Goal: Information Seeking & Learning: Learn about a topic

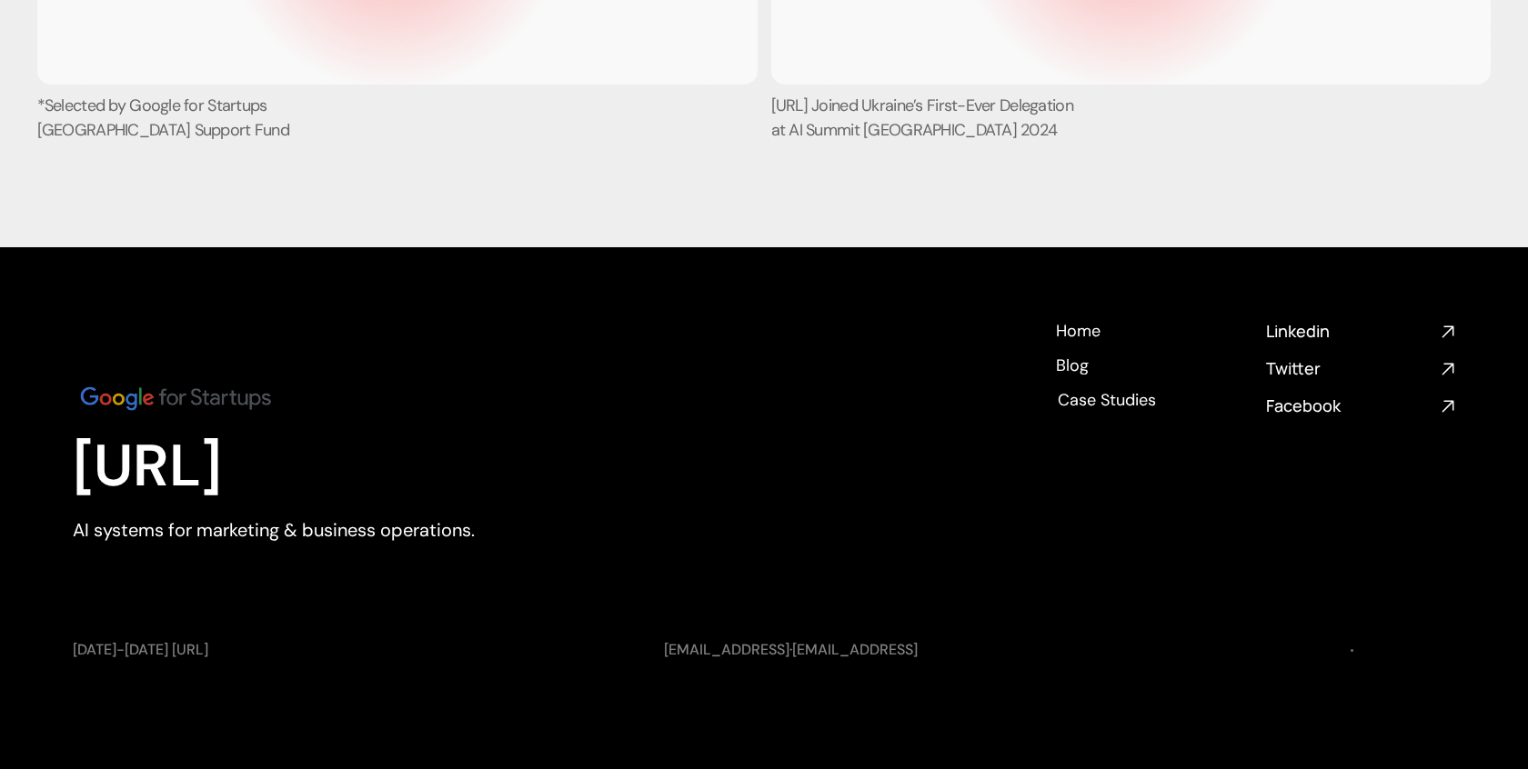
scroll to position [7352, 0]
click at [1083, 371] on h4 "Blog" at bounding box center [1072, 382] width 35 height 23
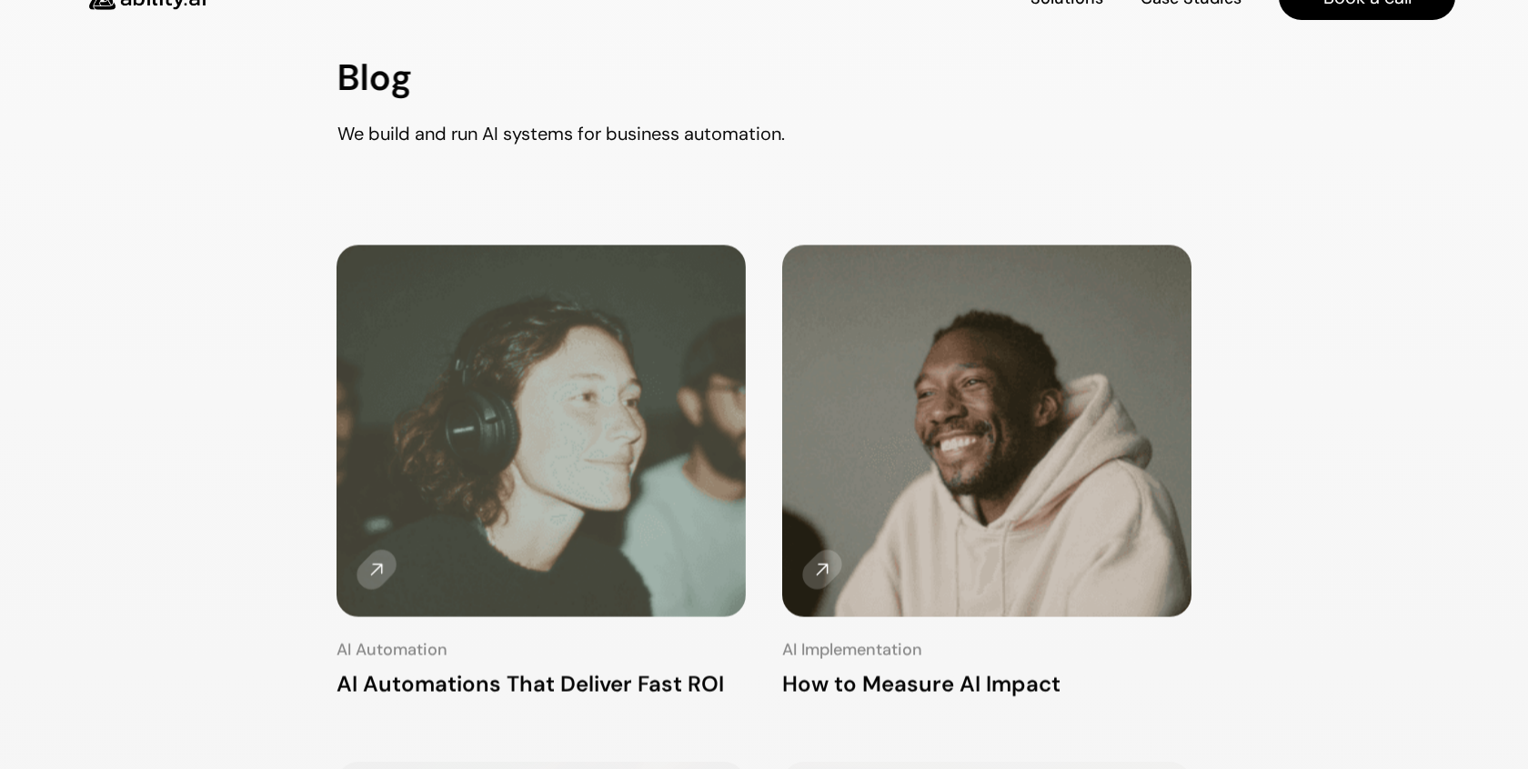
scroll to position [414, 0]
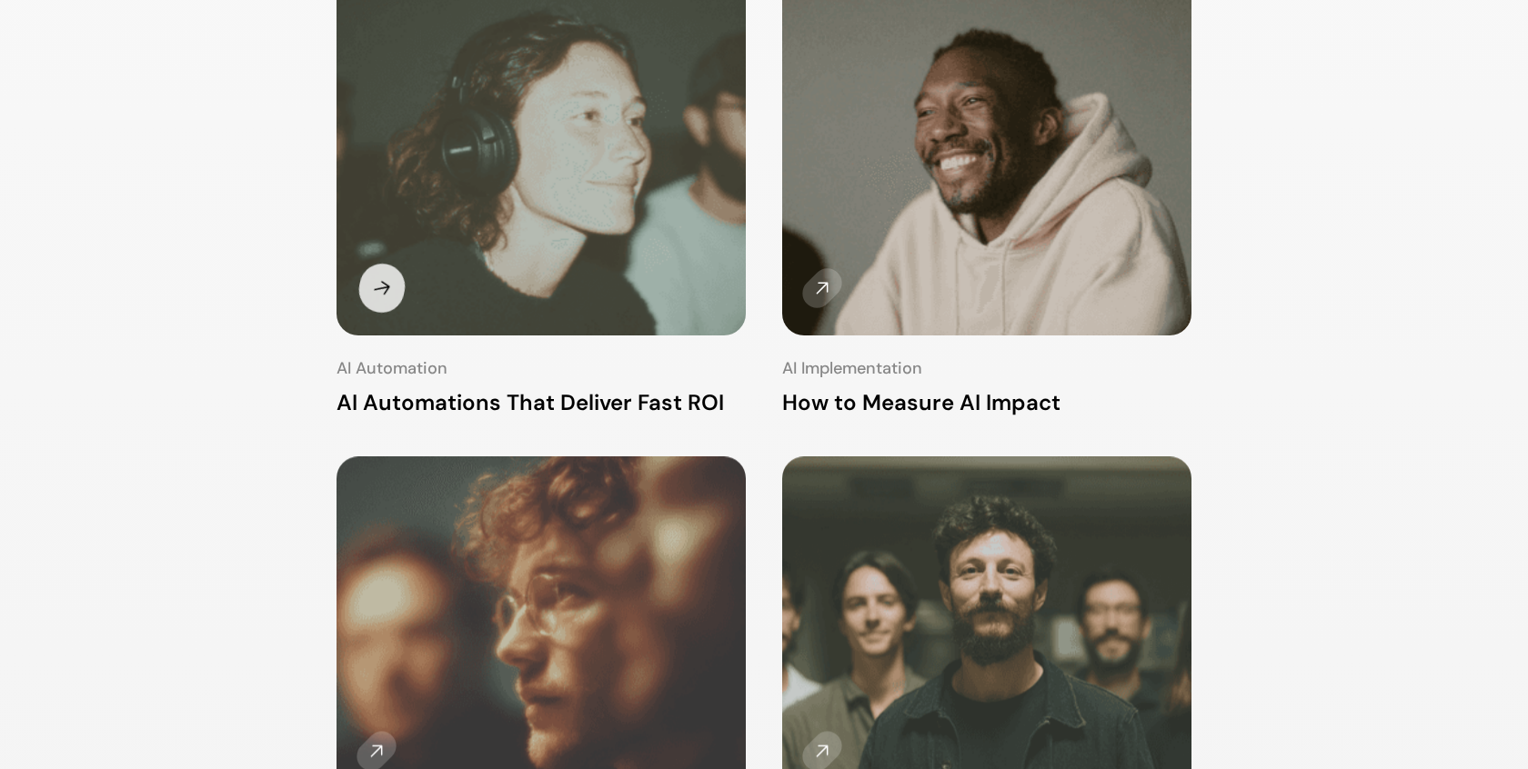
click at [548, 197] on img at bounding box center [540, 150] width 427 height 388
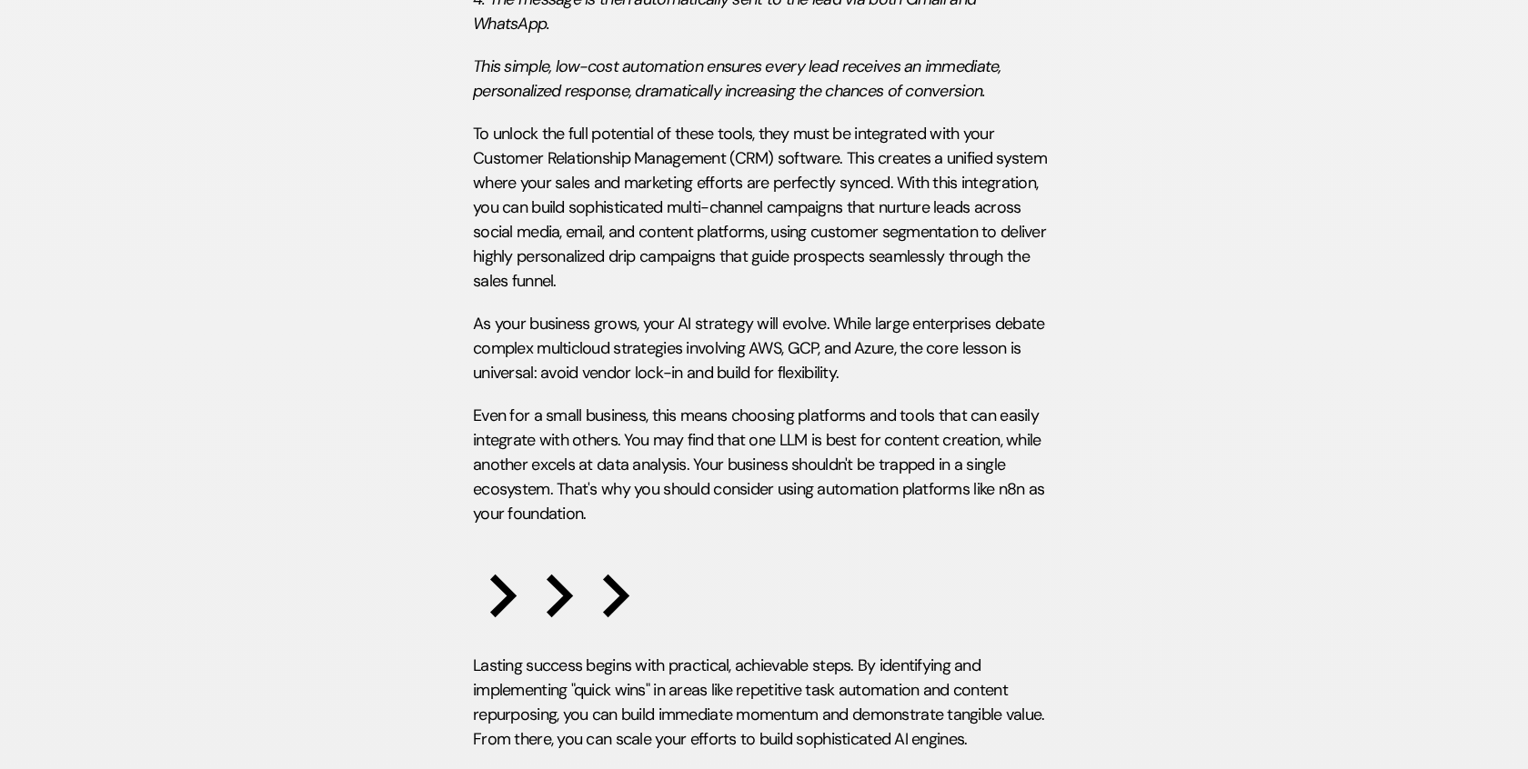
scroll to position [4299, 0]
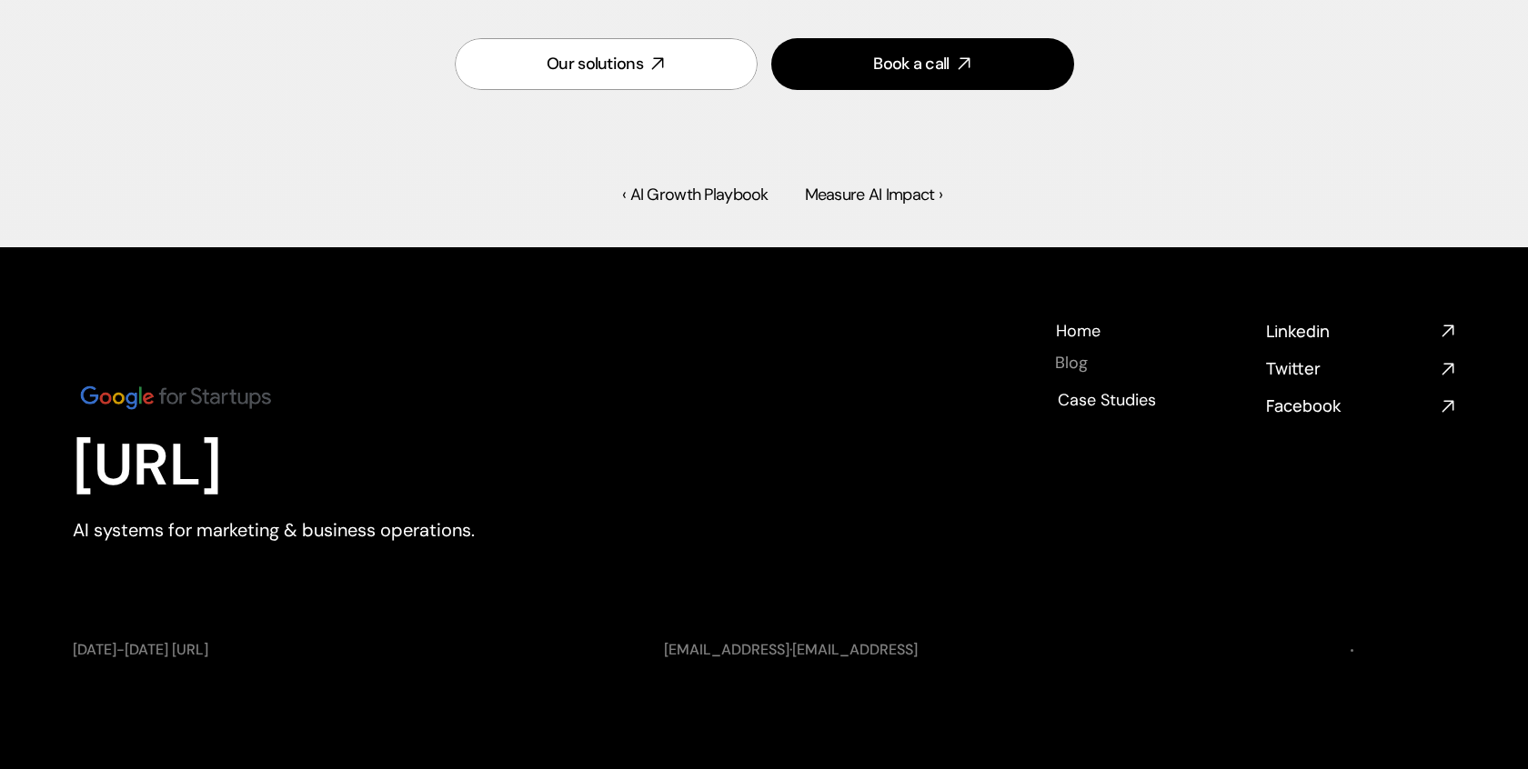
click at [1083, 367] on h4 "Blog" at bounding box center [1071, 363] width 33 height 23
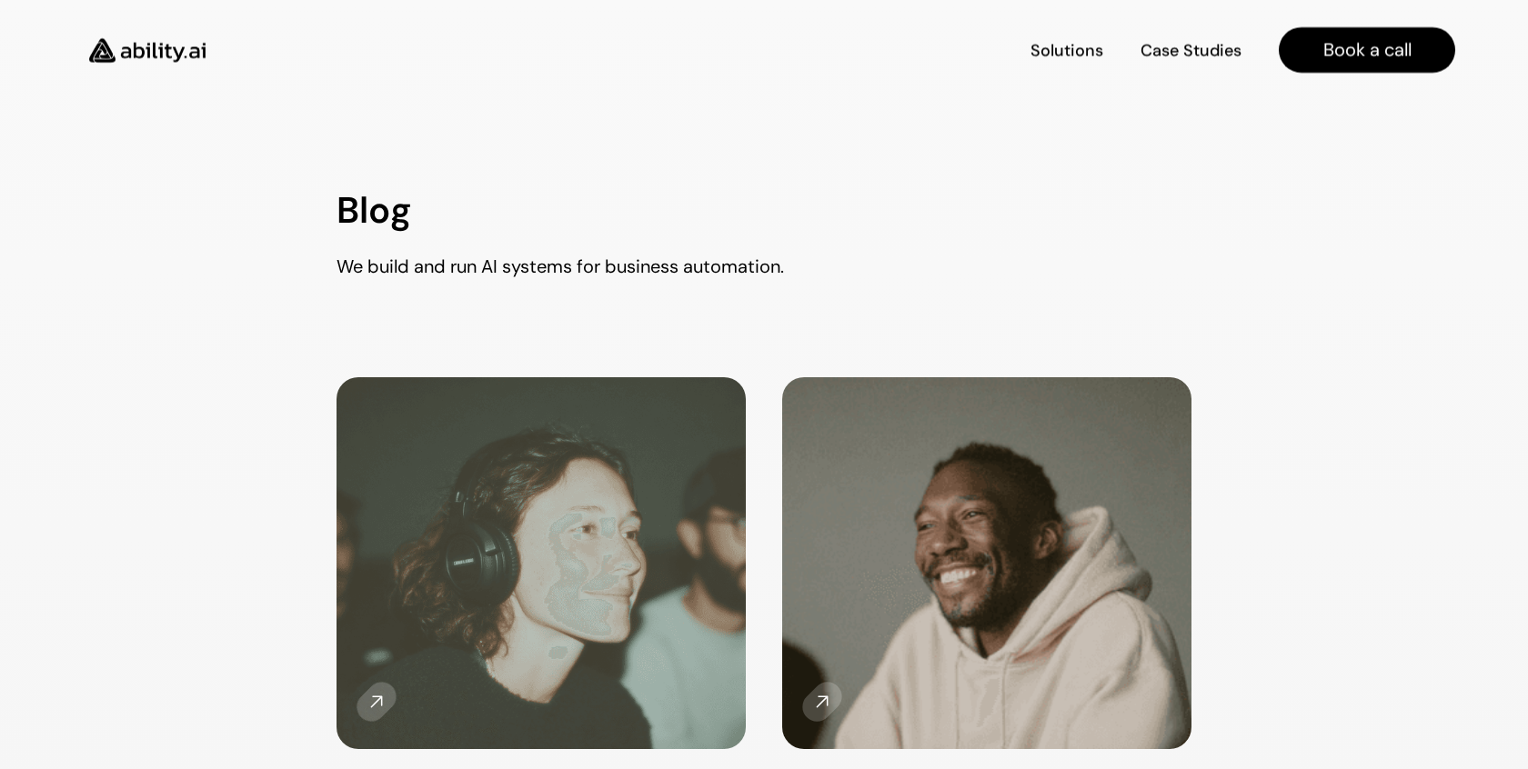
click at [146, 58] on img at bounding box center [147, 50] width 149 height 57
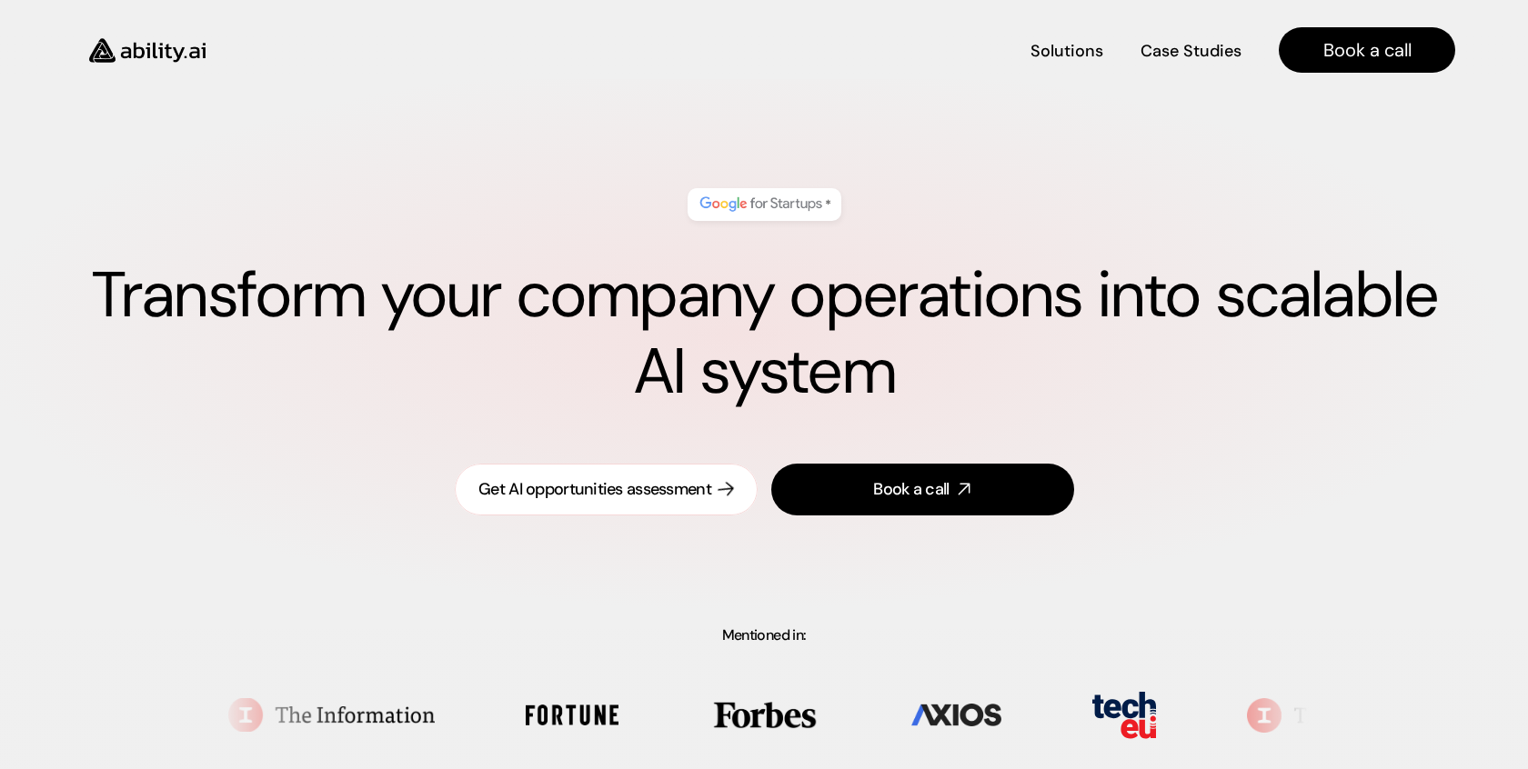
click at [599, 485] on div "Get AI opportunities assessment" at bounding box center [594, 489] width 233 height 23
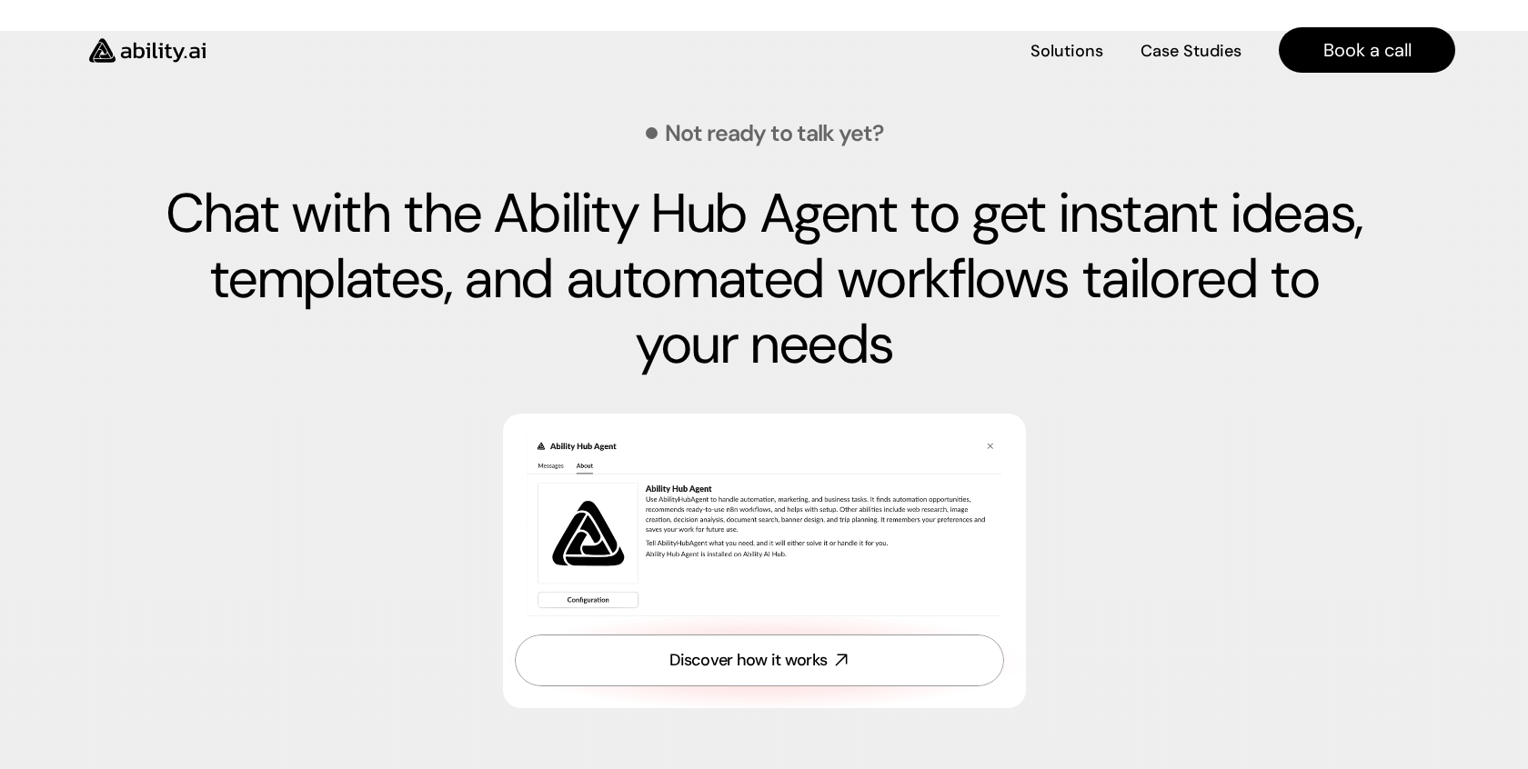
scroll to position [5483, 0]
click at [748, 673] on div "Discover how it works" at bounding box center [747, 661] width 157 height 23
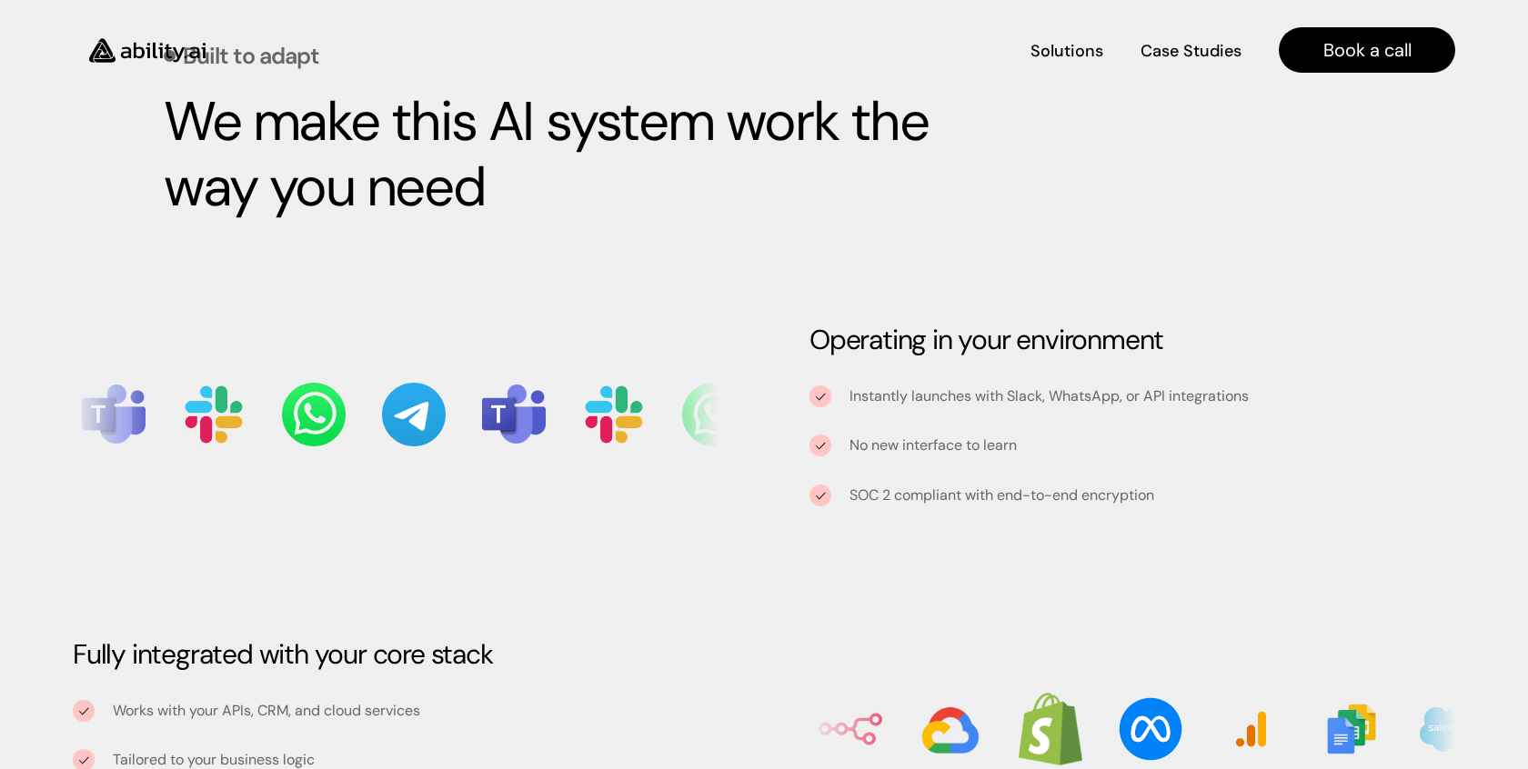
scroll to position [1655, 0]
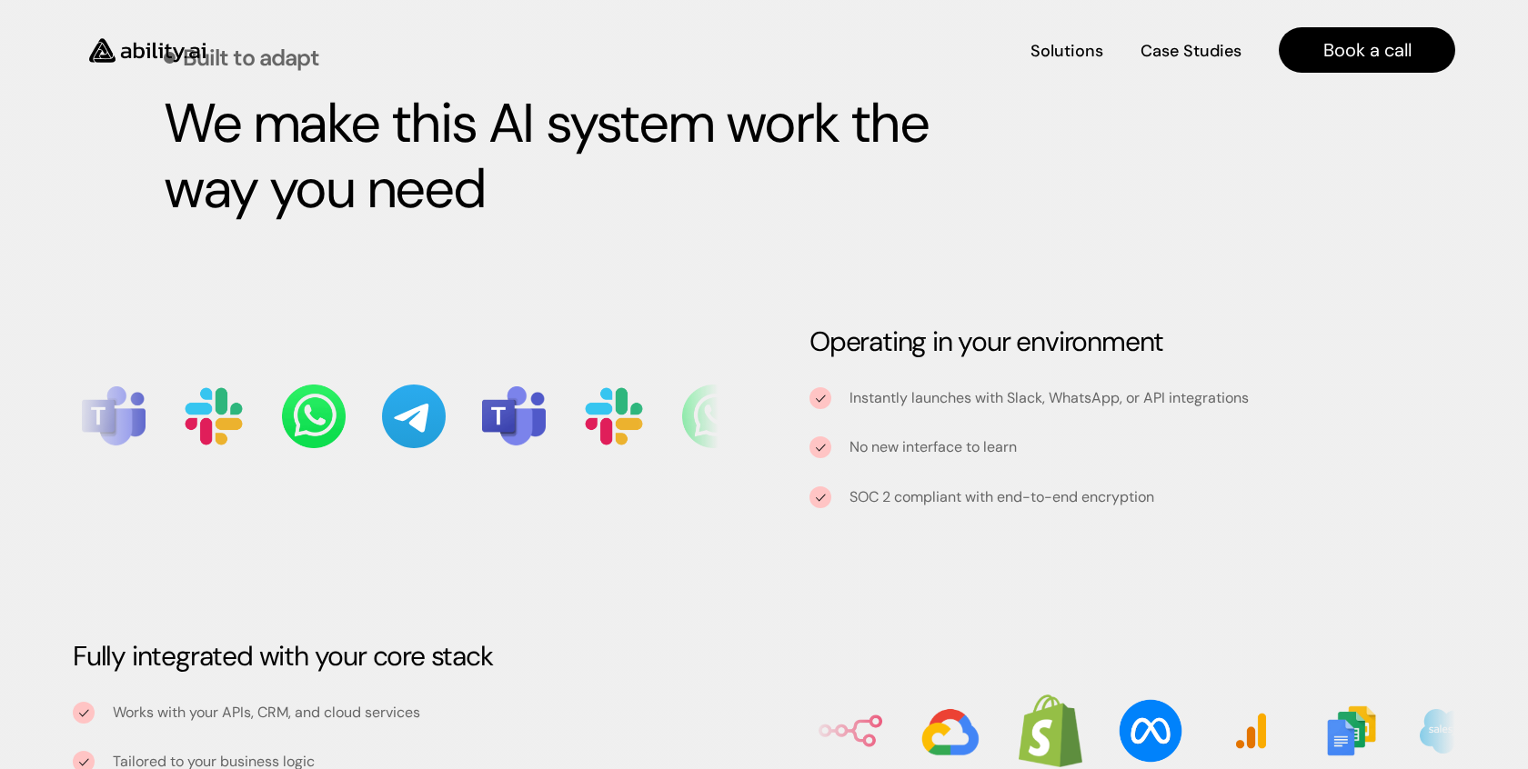
click at [131, 62] on img at bounding box center [147, 50] width 149 height 57
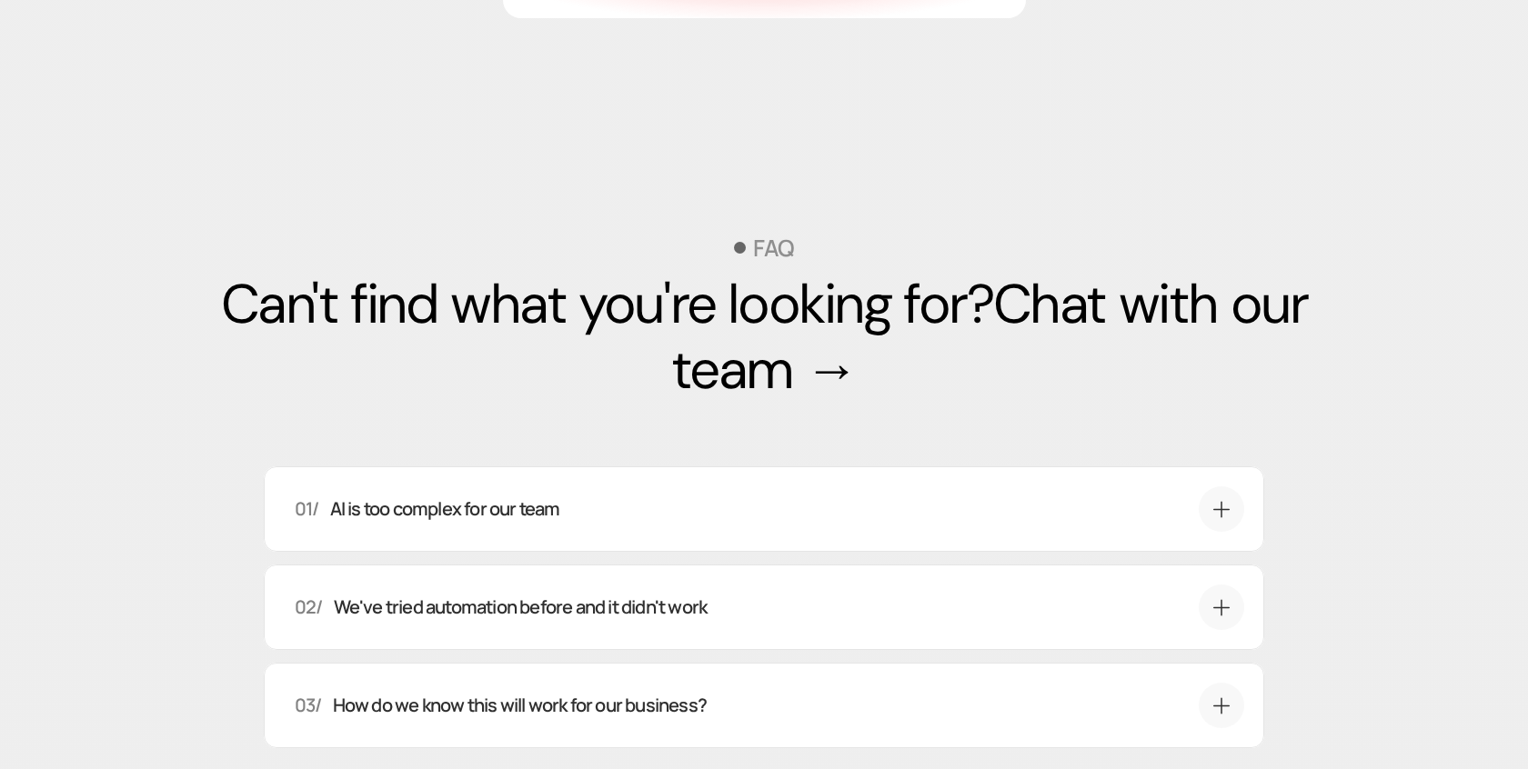
scroll to position [6177, 0]
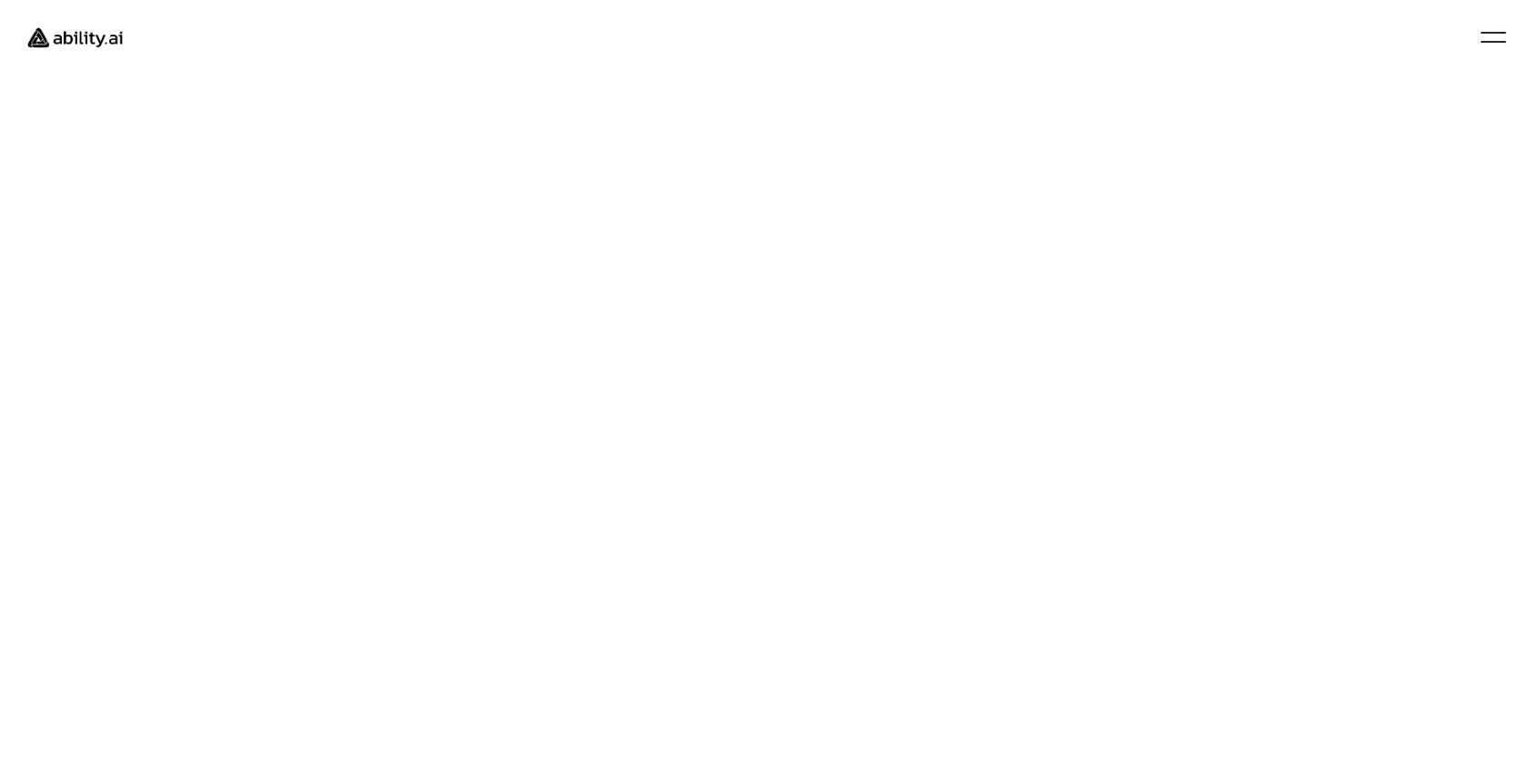
click at [100, 47] on img at bounding box center [75, 38] width 121 height 46
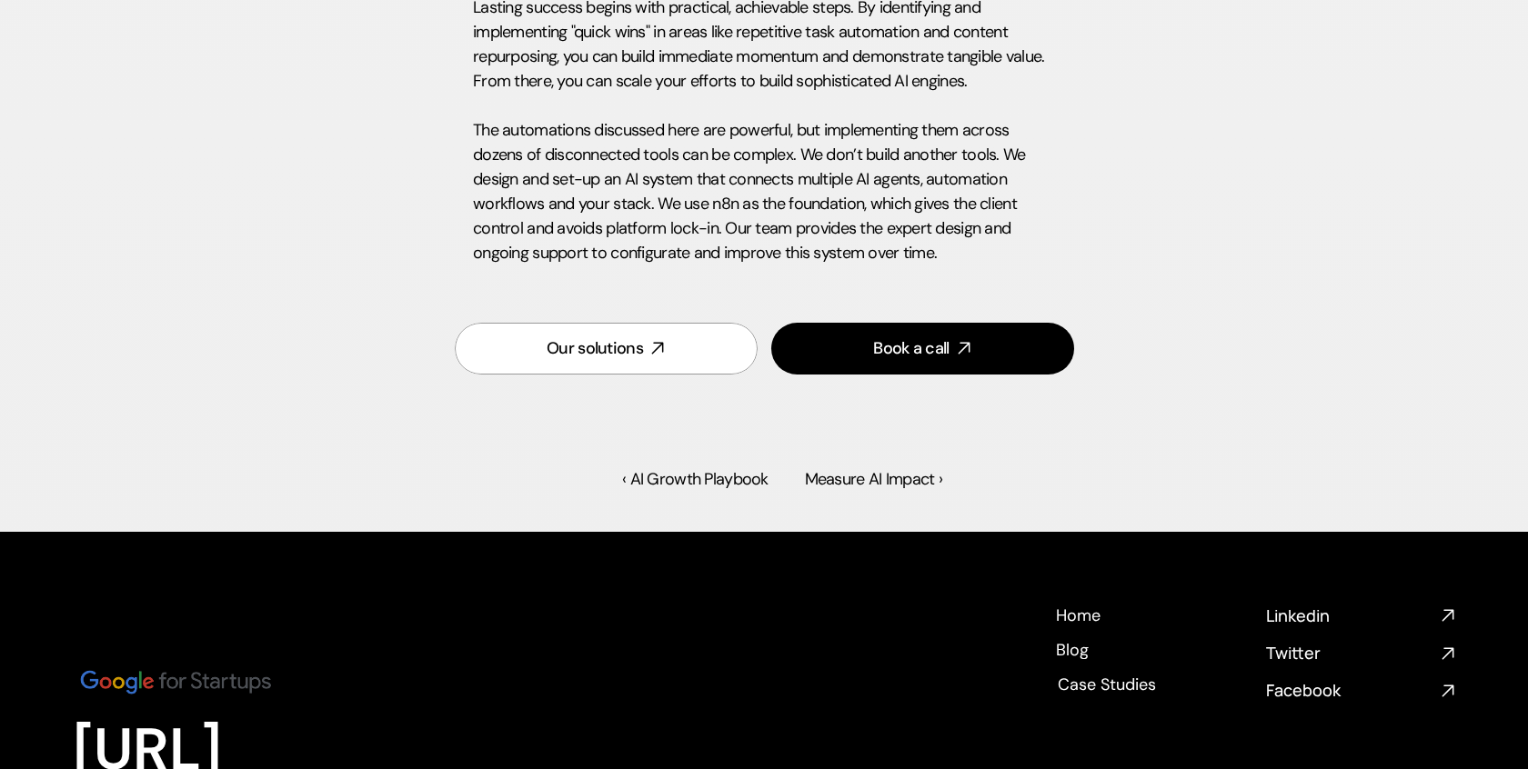
scroll to position [4121, 0]
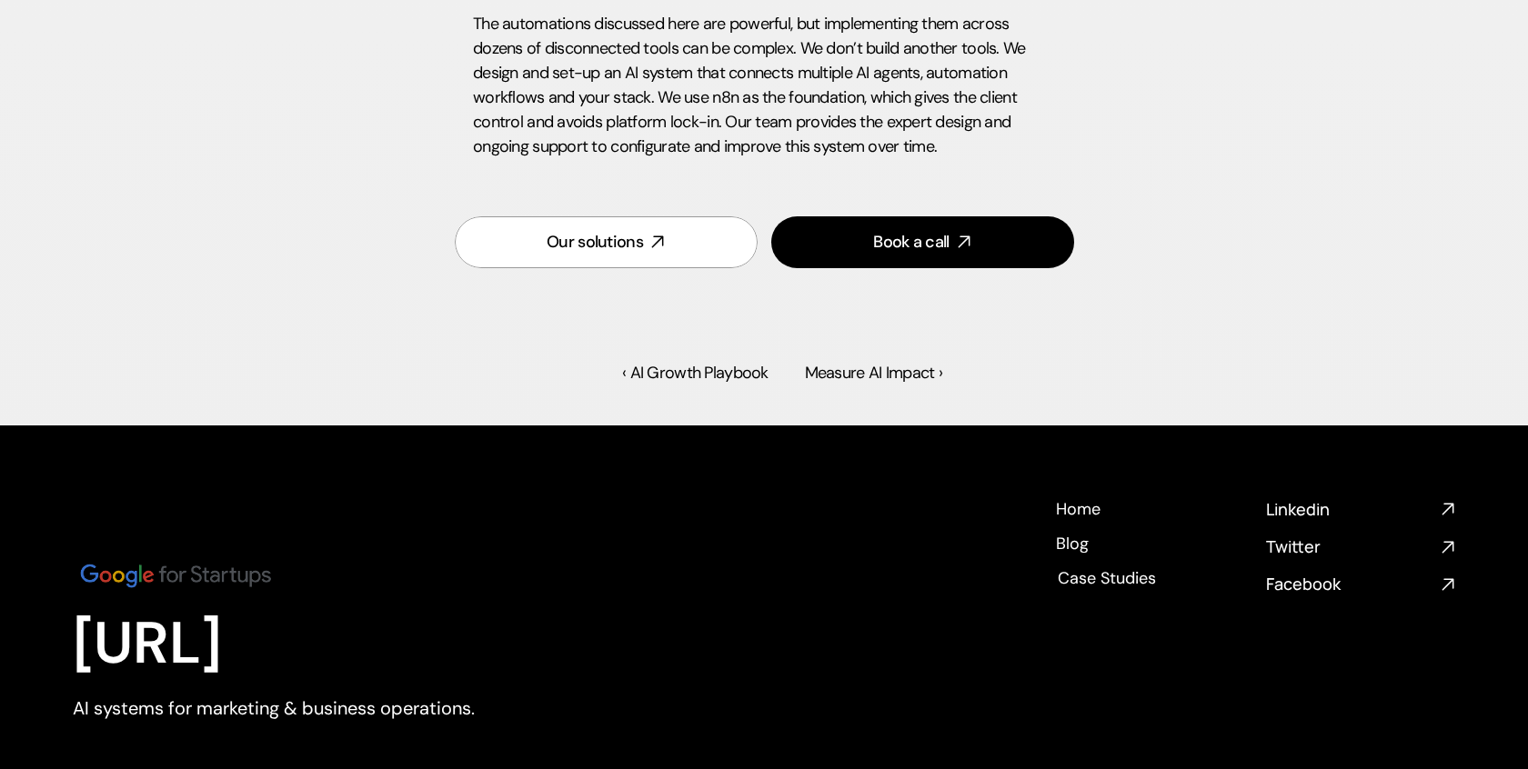
drag, startPoint x: 480, startPoint y: 224, endPoint x: 960, endPoint y: 146, distance: 486.5
copy div "AI Automations That Deliver Fast ROI Topic: AI Automation Our solutions Book a …"
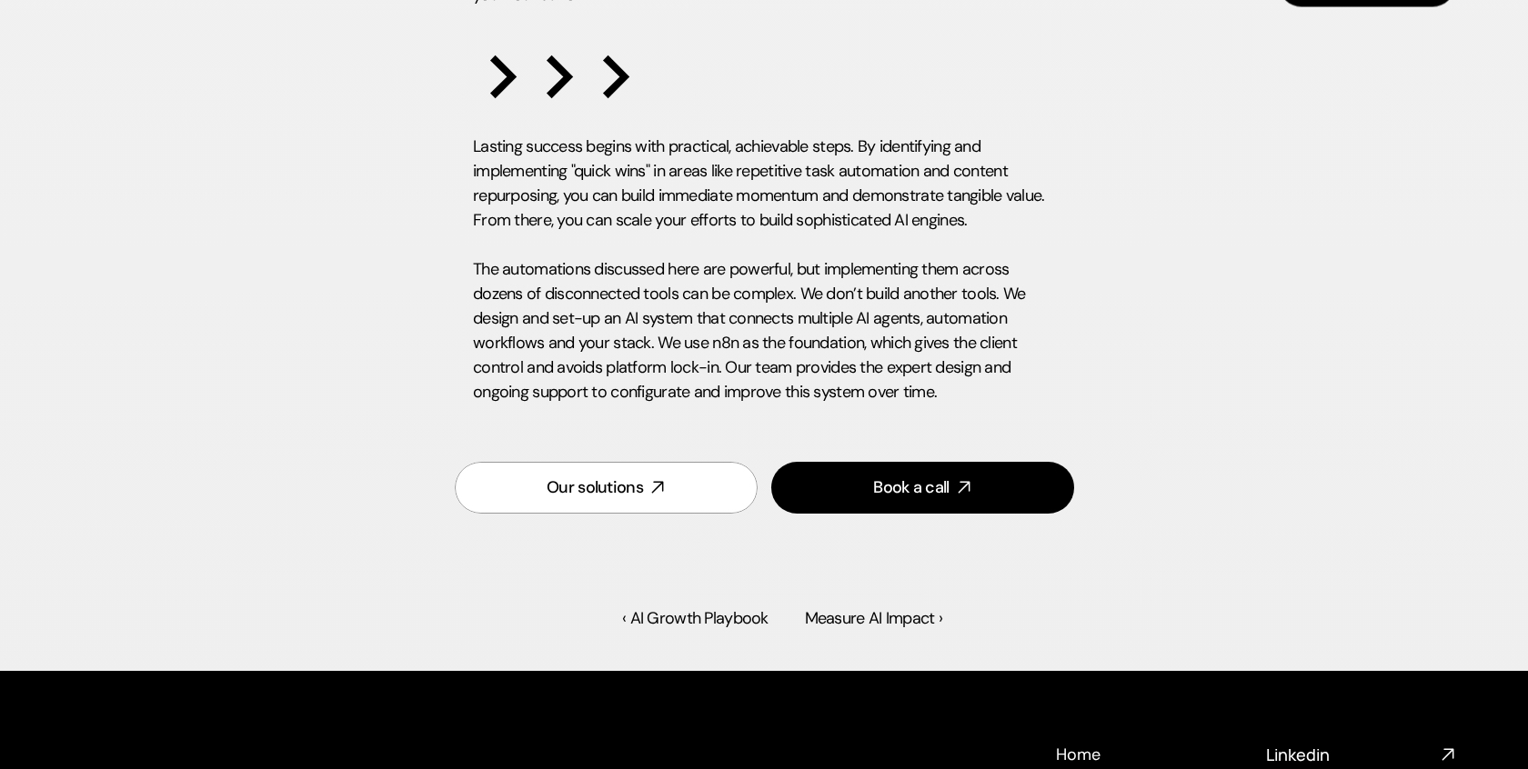
scroll to position [3870, 0]
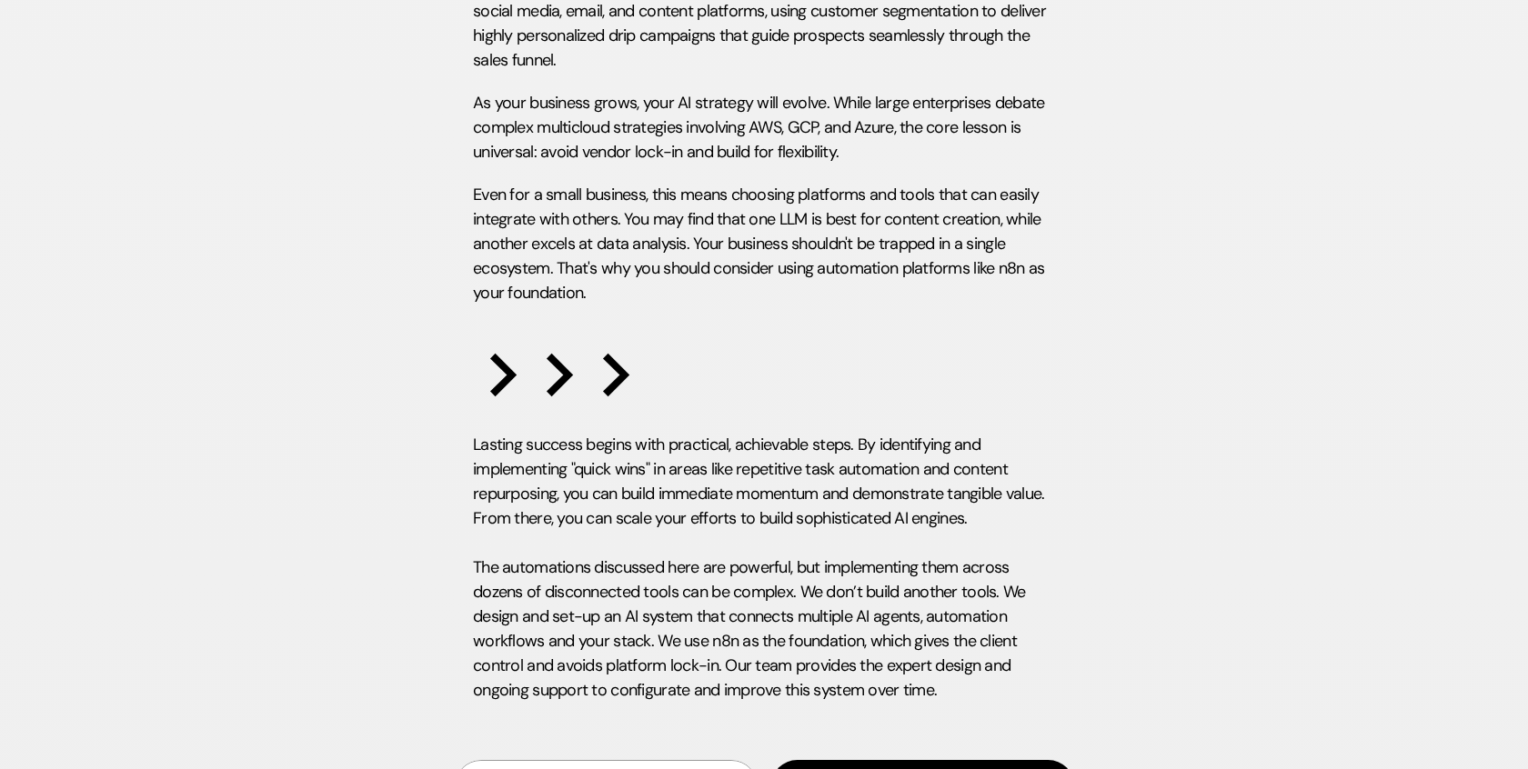
scroll to position [4299, 0]
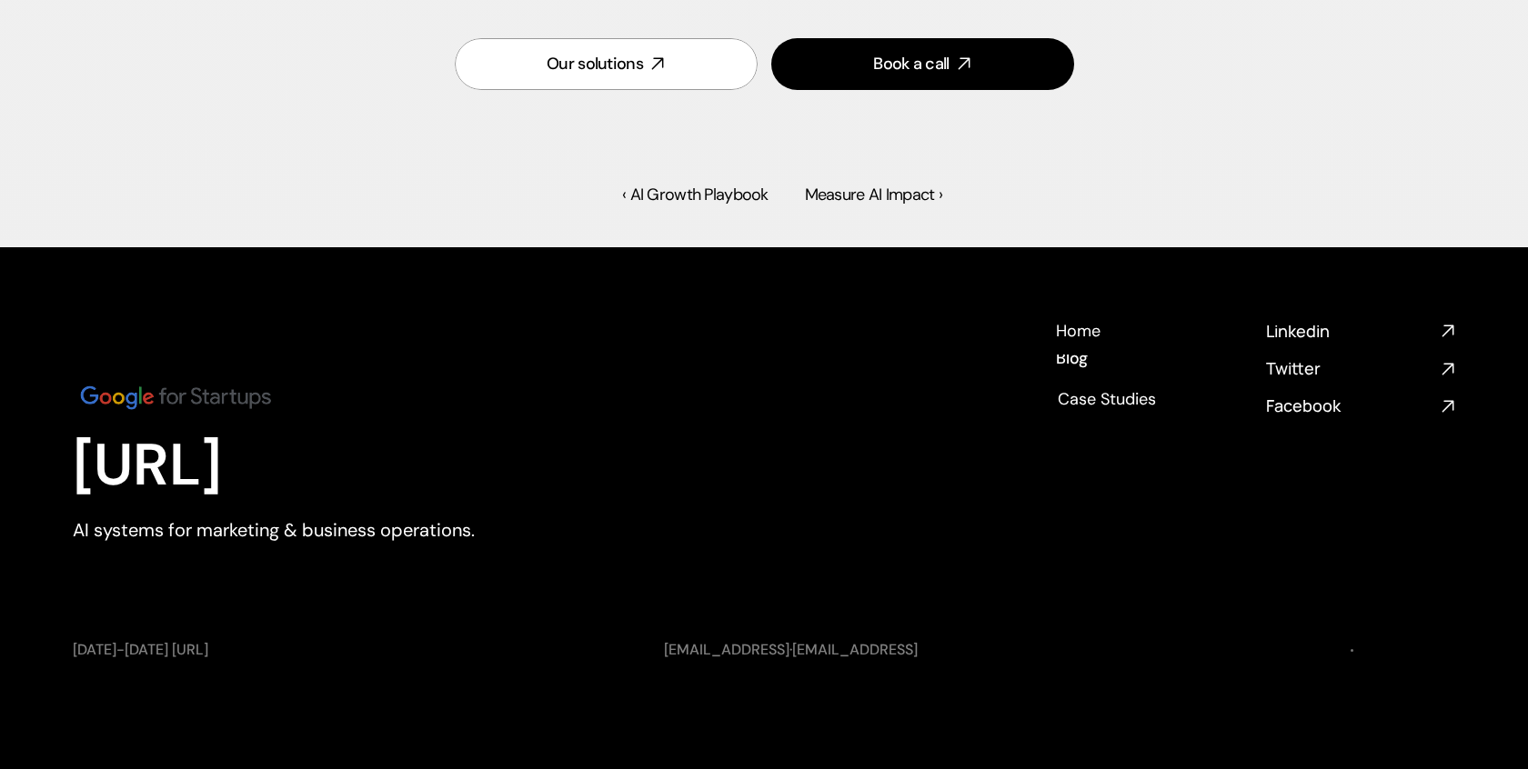
click at [1065, 370] on h4 "Blog" at bounding box center [1072, 381] width 34 height 23
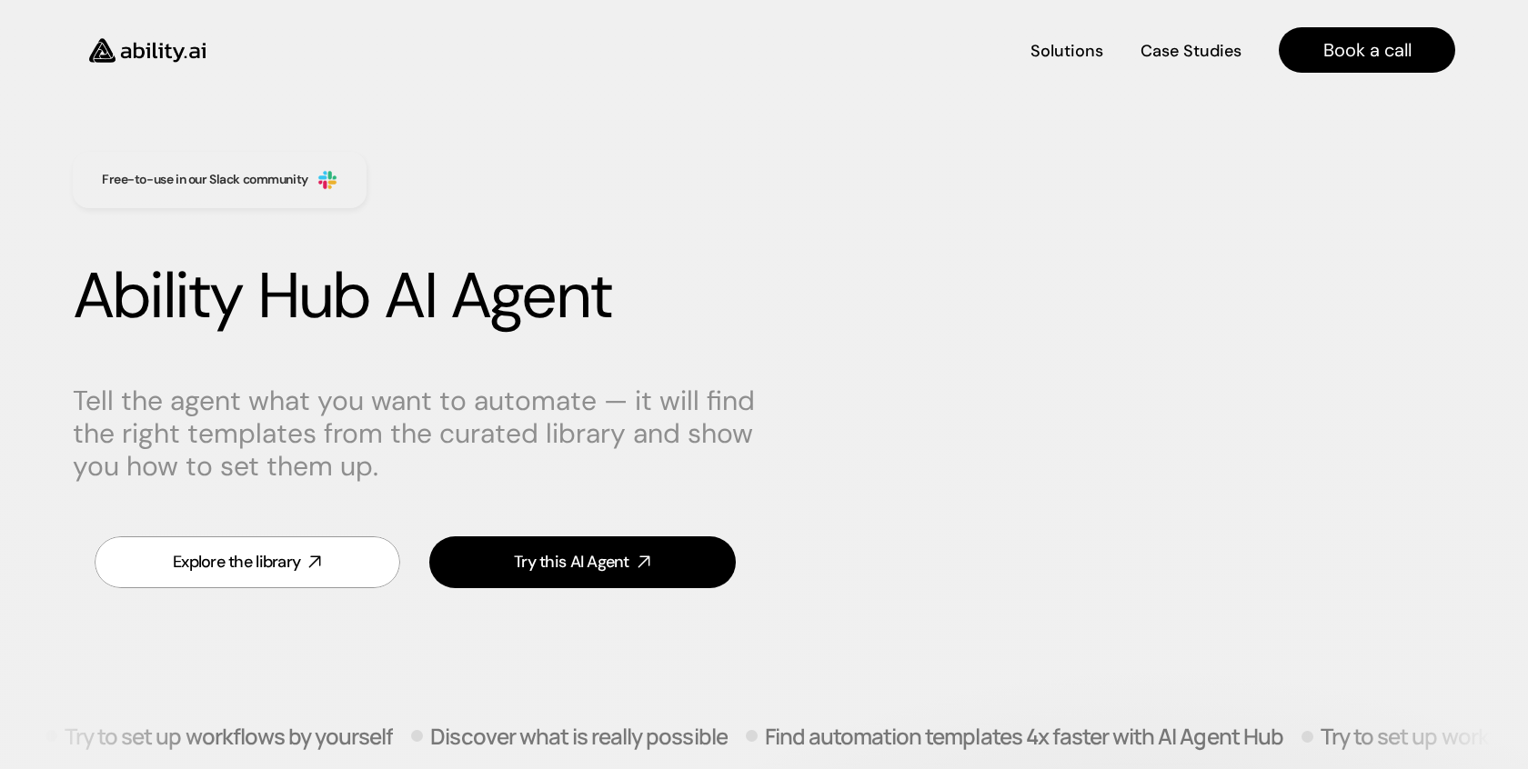
click at [122, 68] on img at bounding box center [147, 50] width 149 height 57
